Goal: Task Accomplishment & Management: Complete application form

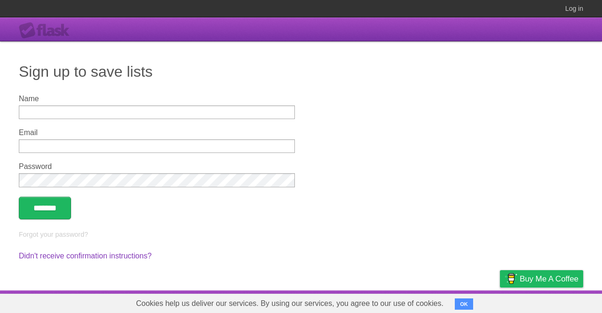
click at [31, 32] on div "Flask" at bounding box center [47, 30] width 56 height 17
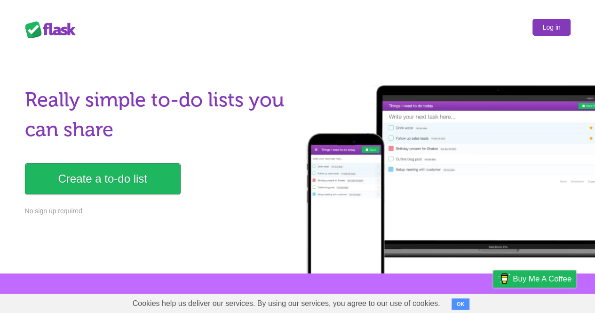
click at [557, 25] on link "Log in" at bounding box center [552, 27] width 38 height 17
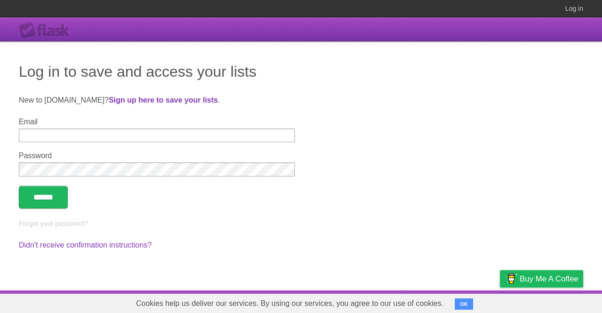
type input "**********"
click at [53, 193] on input "******" at bounding box center [43, 197] width 49 height 23
